Goal: Check status: Check status

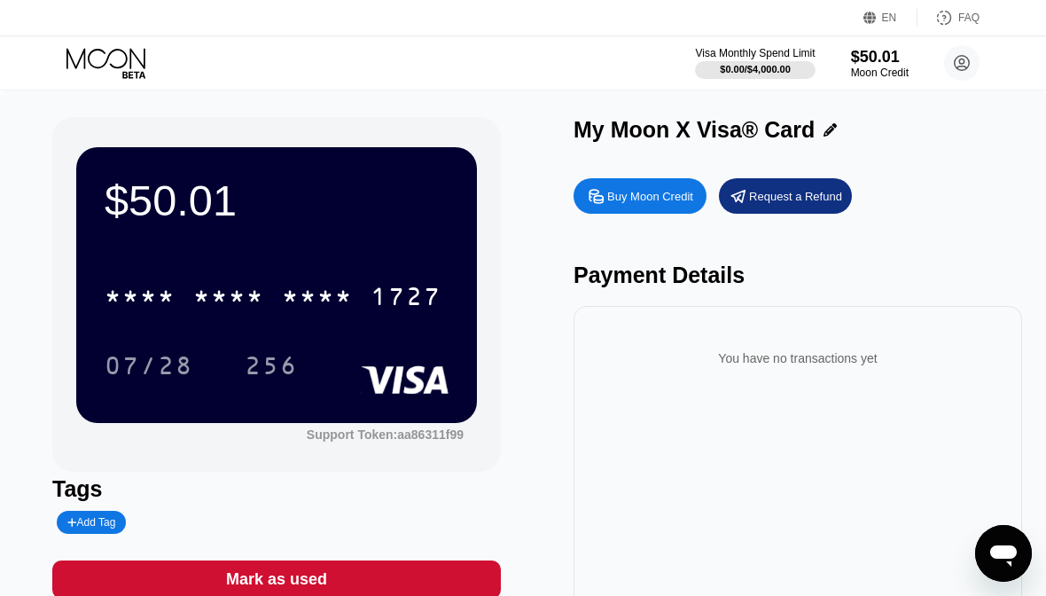
click at [392, 287] on div "1727" at bounding box center [406, 299] width 71 height 28
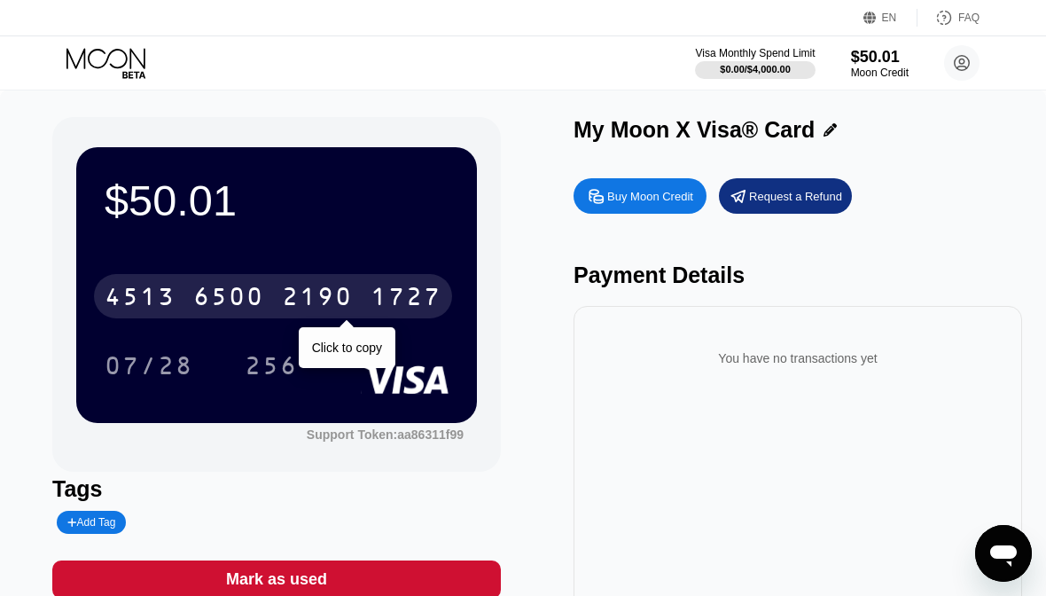
click at [111, 69] on icon at bounding box center [108, 63] width 82 height 31
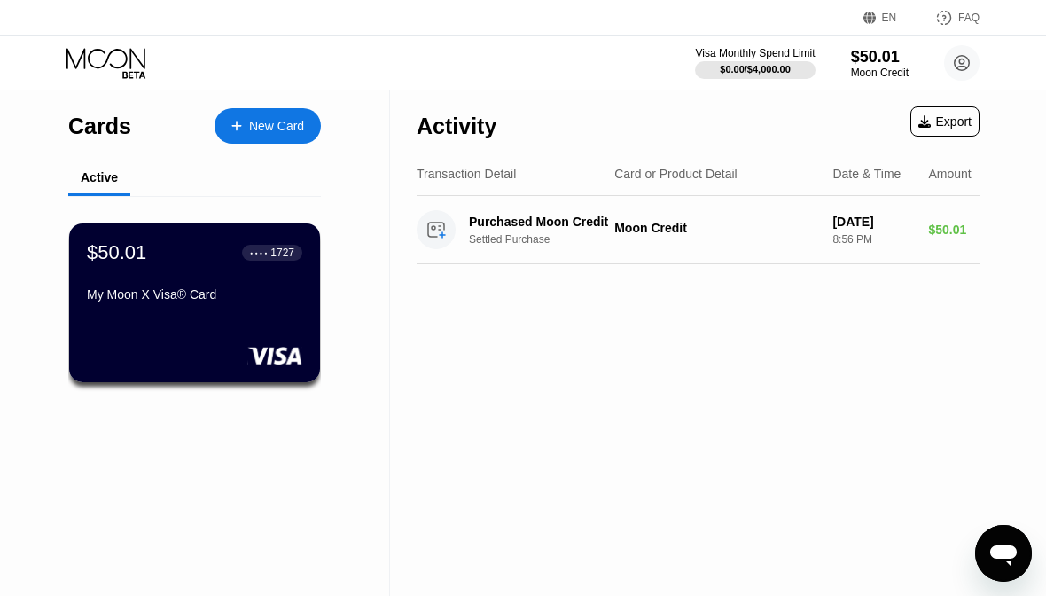
click at [210, 309] on div "My Moon X Visa® Card" at bounding box center [194, 297] width 215 height 21
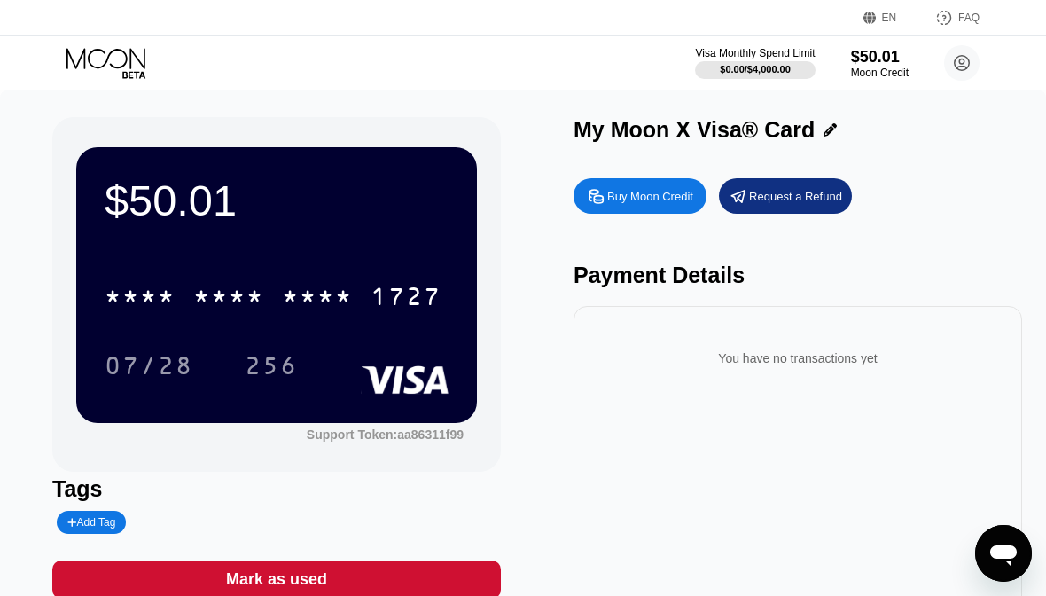
click at [384, 253] on div "$50.01 * * * * * * * * * * * * 1727 07/28 256" at bounding box center [276, 284] width 401 height 275
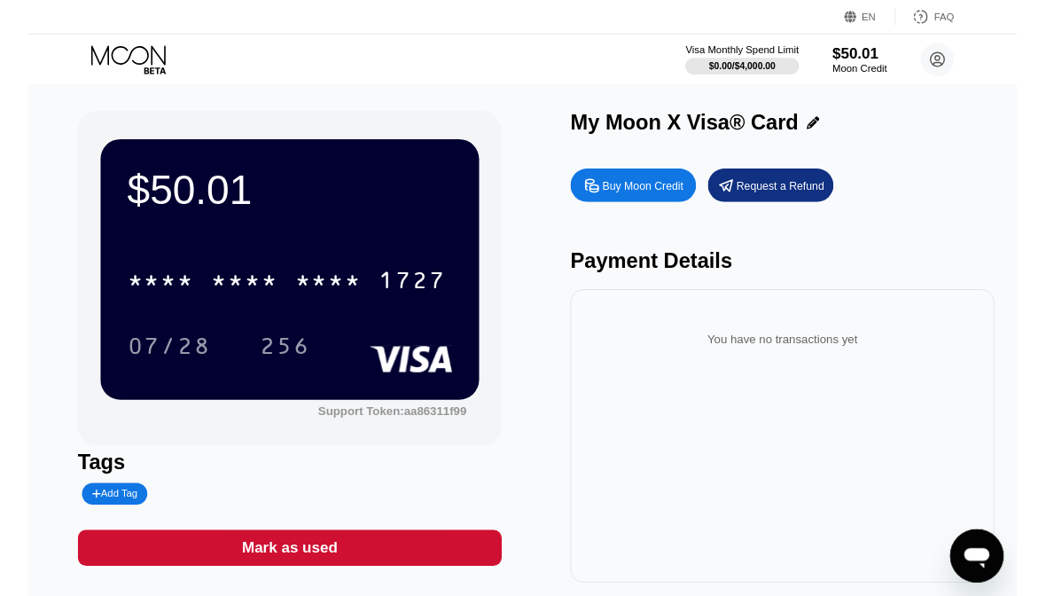
scroll to position [35, 0]
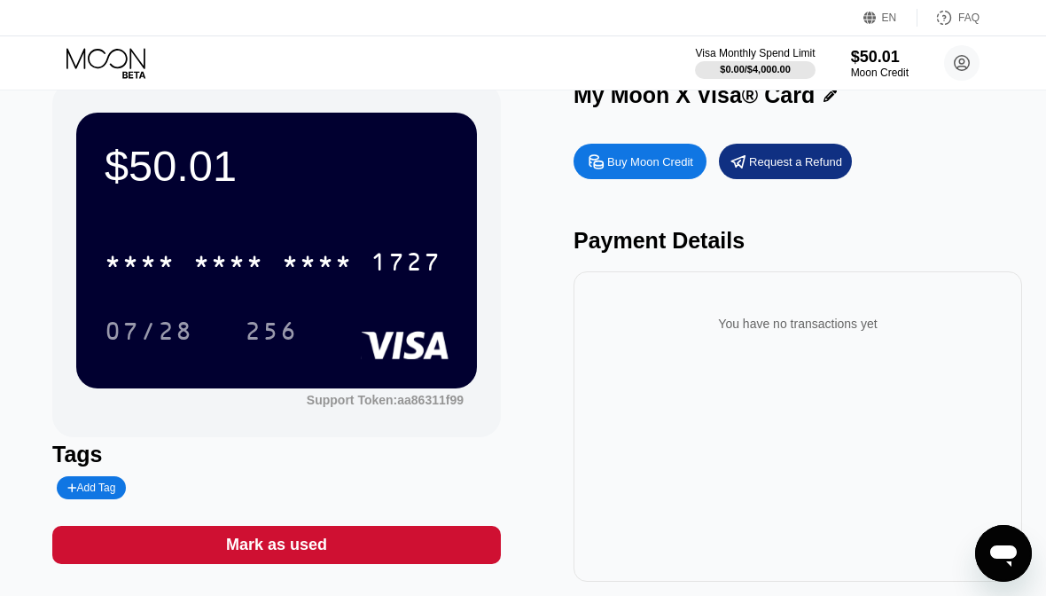
click at [413, 318] on div "07/28 256" at bounding box center [277, 331] width 344 height 44
click at [403, 310] on div "07/28 256" at bounding box center [277, 331] width 344 height 44
click at [369, 308] on div "* * * * * * * * * * * * 1727 07/28 256" at bounding box center [277, 278] width 344 height 105
click at [362, 263] on div "* * * * * * * * * * * * 1727" at bounding box center [273, 261] width 358 height 44
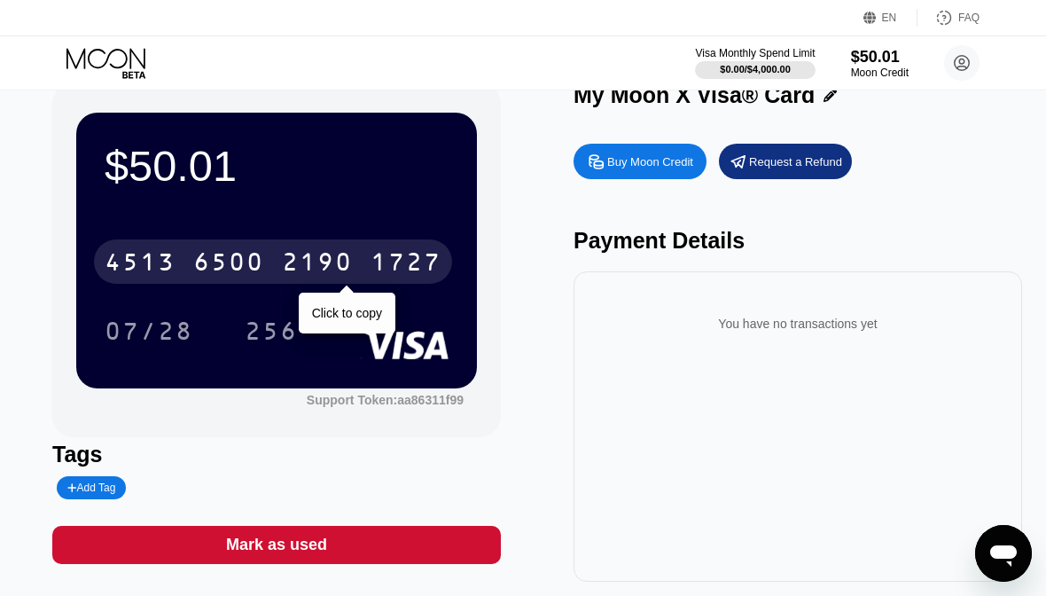
scroll to position [0, 0]
